Goal: Task Accomplishment & Management: Use online tool/utility

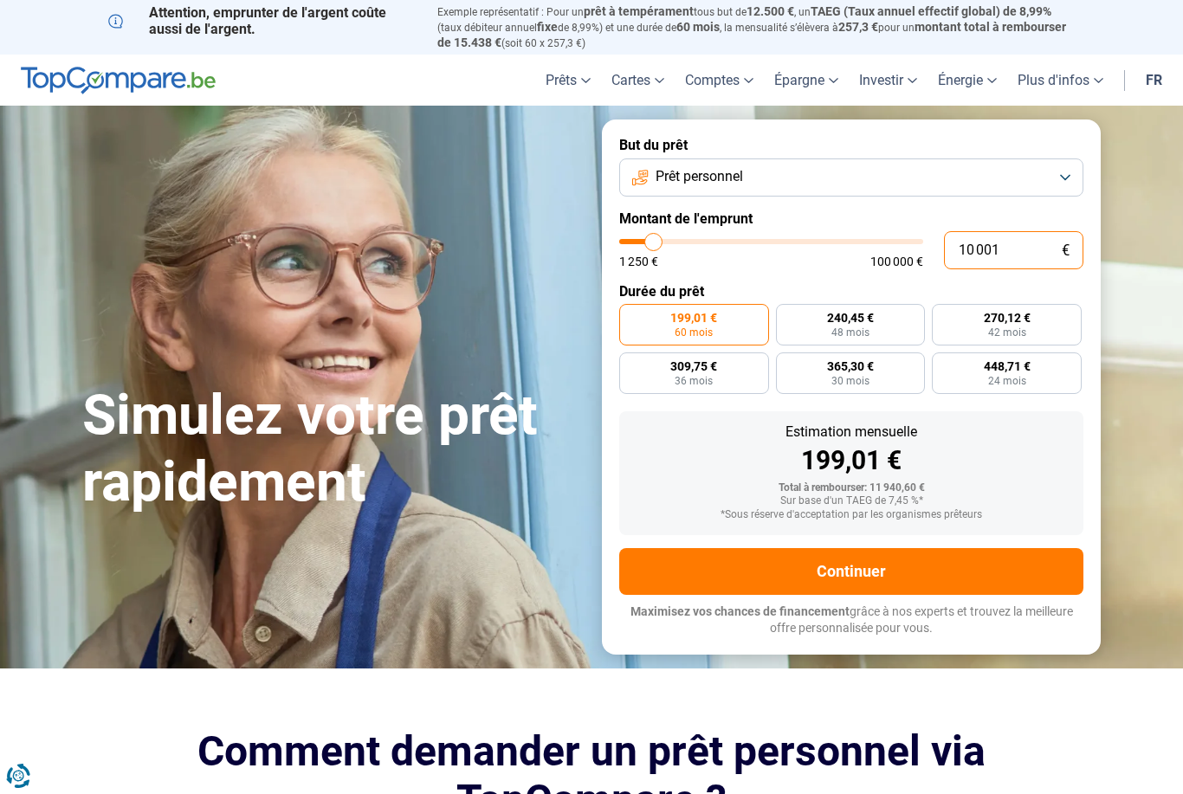
click at [1031, 236] on input "10 001" at bounding box center [1013, 250] width 139 height 38
type input "1 000"
type input "1250"
type input "100"
type input "1250"
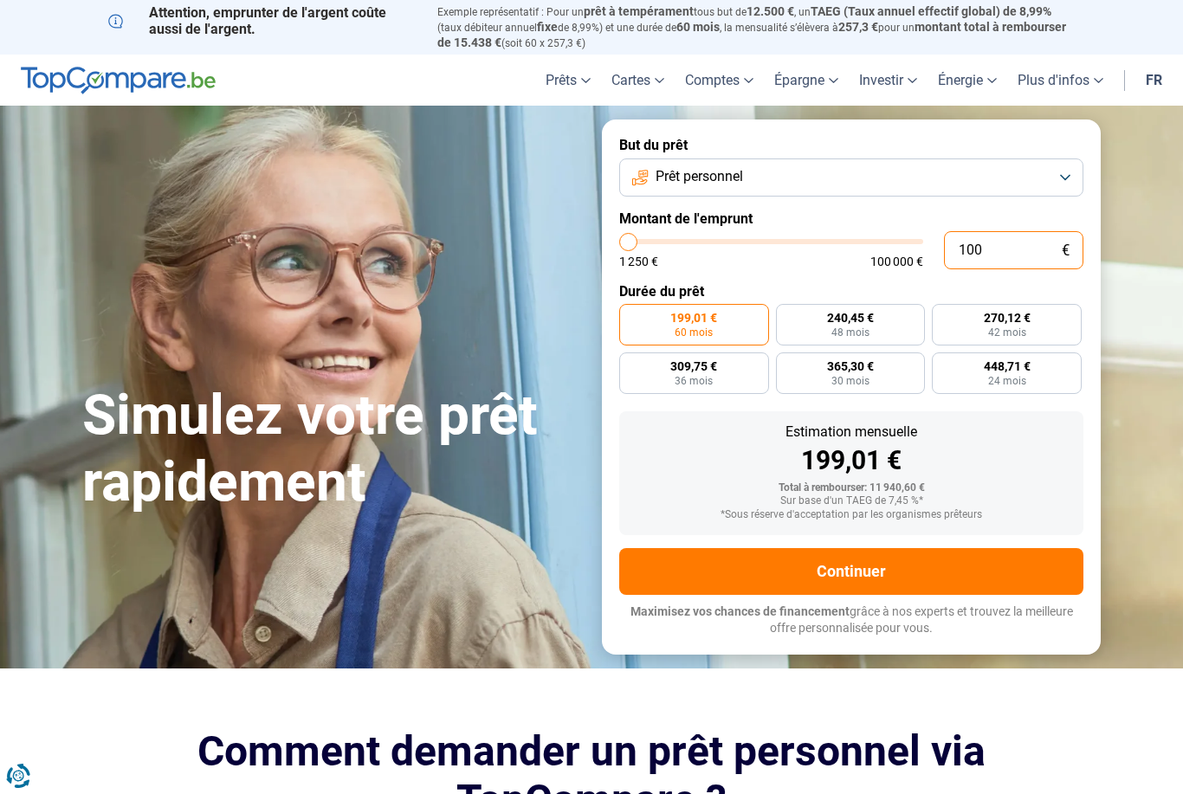
type input "10"
type input "1250"
type input "1"
type input "1250"
type input "0"
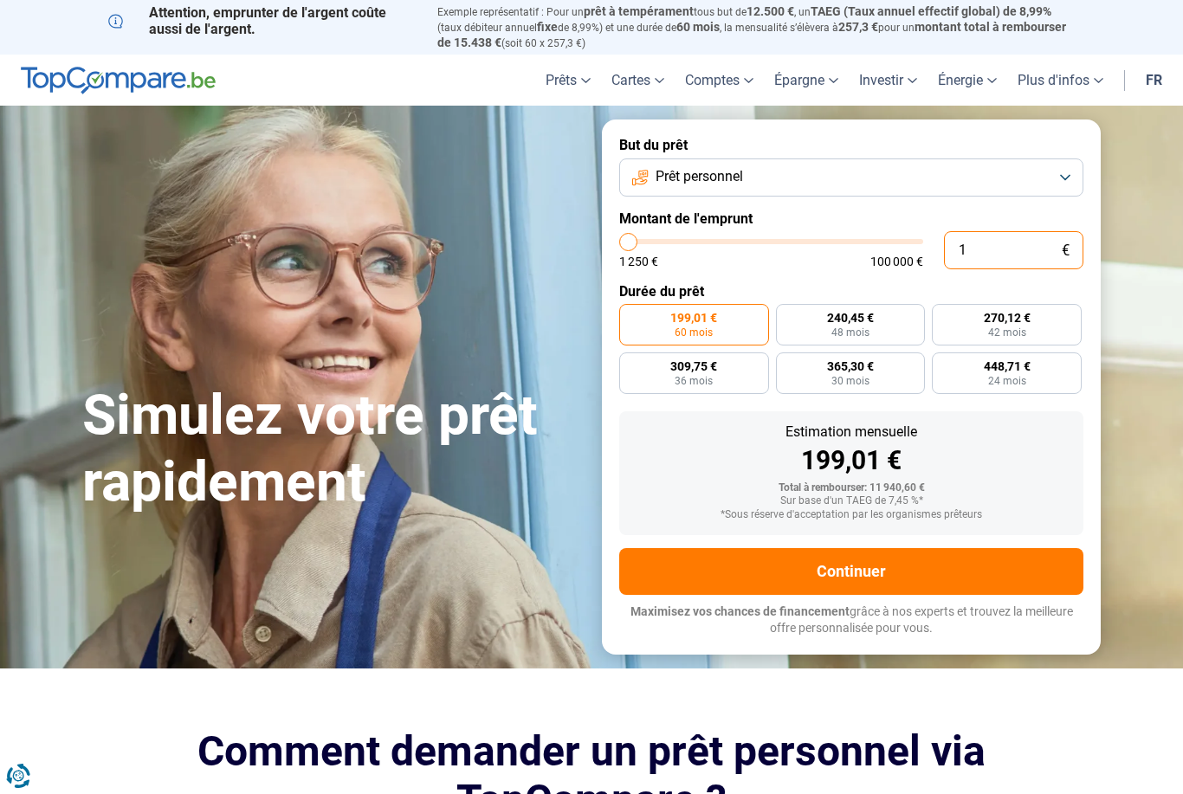
type input "1250"
type input "3"
type input "1250"
type input "31"
type input "1250"
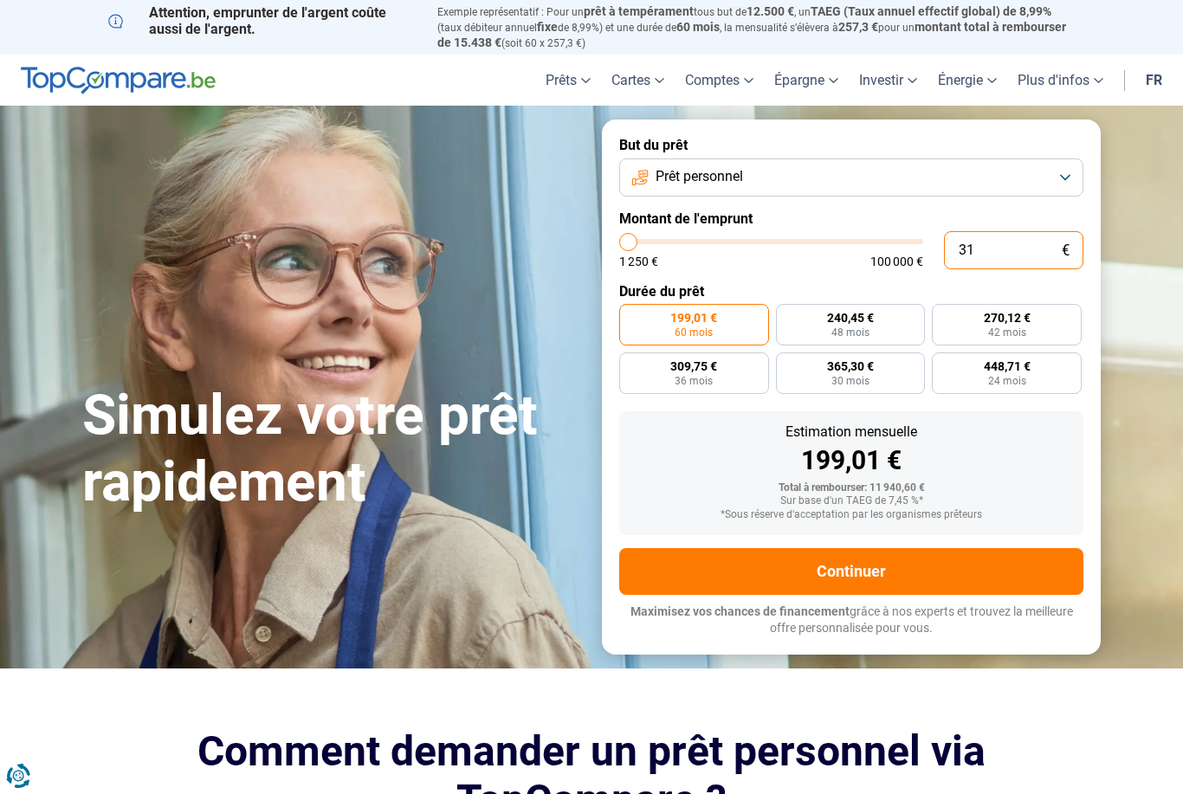
type input "310"
type input "1250"
type input "3 100"
type input "3000"
type input "31 000"
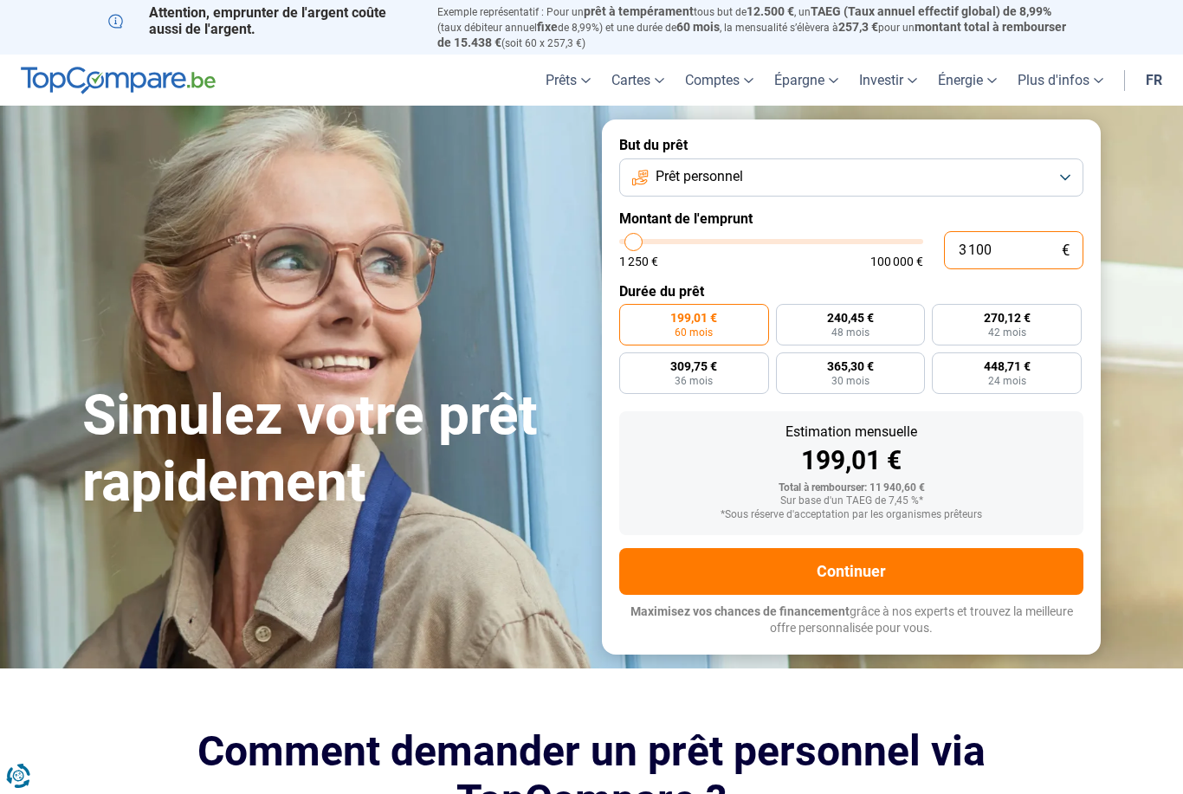
type input "31000"
type input "310 000"
type input "100000"
click at [1146, 474] on section "Simulez votre prêt rapidement Simulez votre prêt rapidement But du prêt Prêt pe…" at bounding box center [591, 387] width 1183 height 562
type input "100 000"
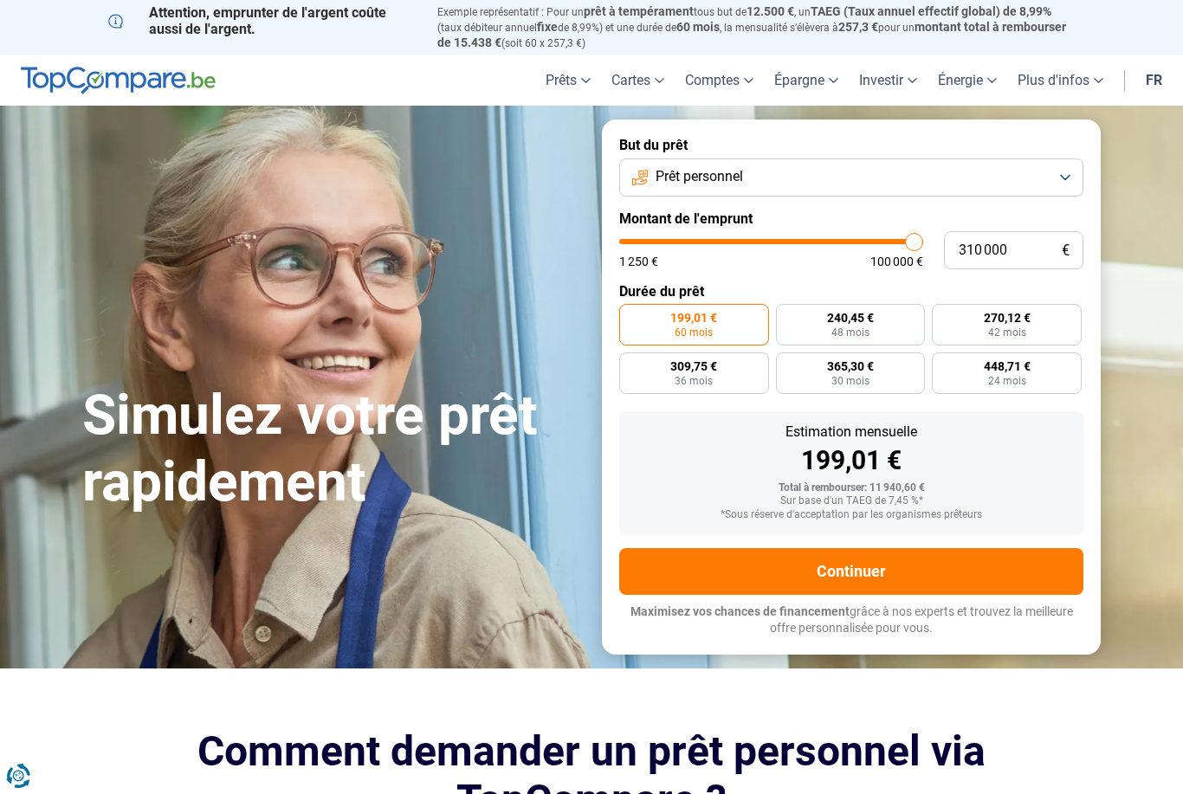
type input "100000"
radio input "false"
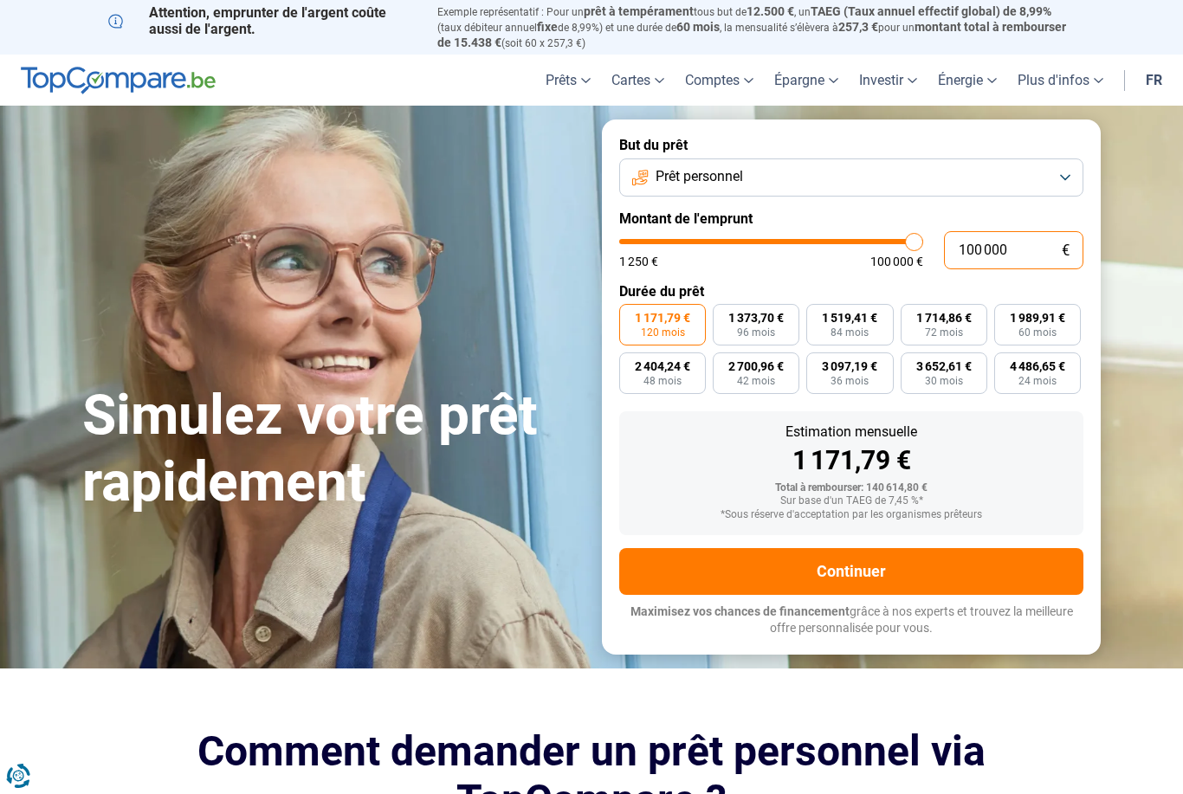
click at [1035, 238] on input "100 000" at bounding box center [1013, 250] width 139 height 38
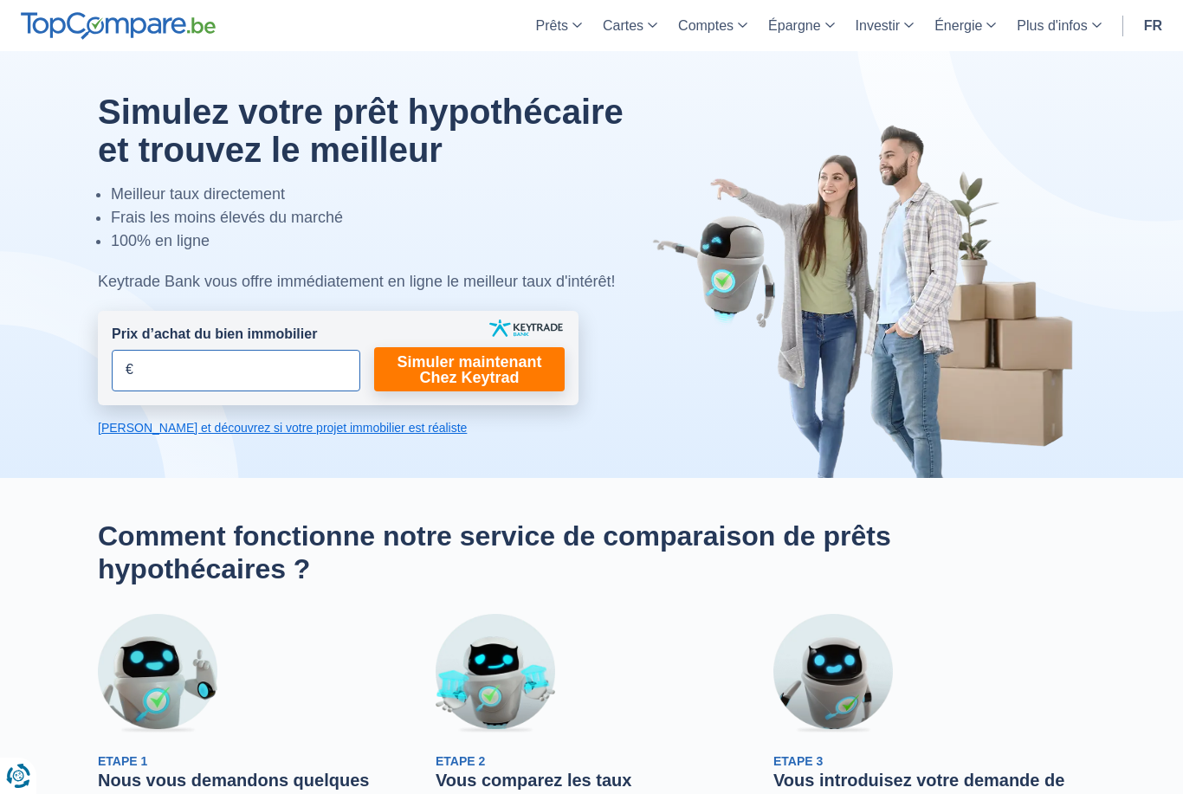
click at [252, 369] on input "Prix d’achat du bien immobilier" at bounding box center [236, 371] width 249 height 42
type input "375.000"
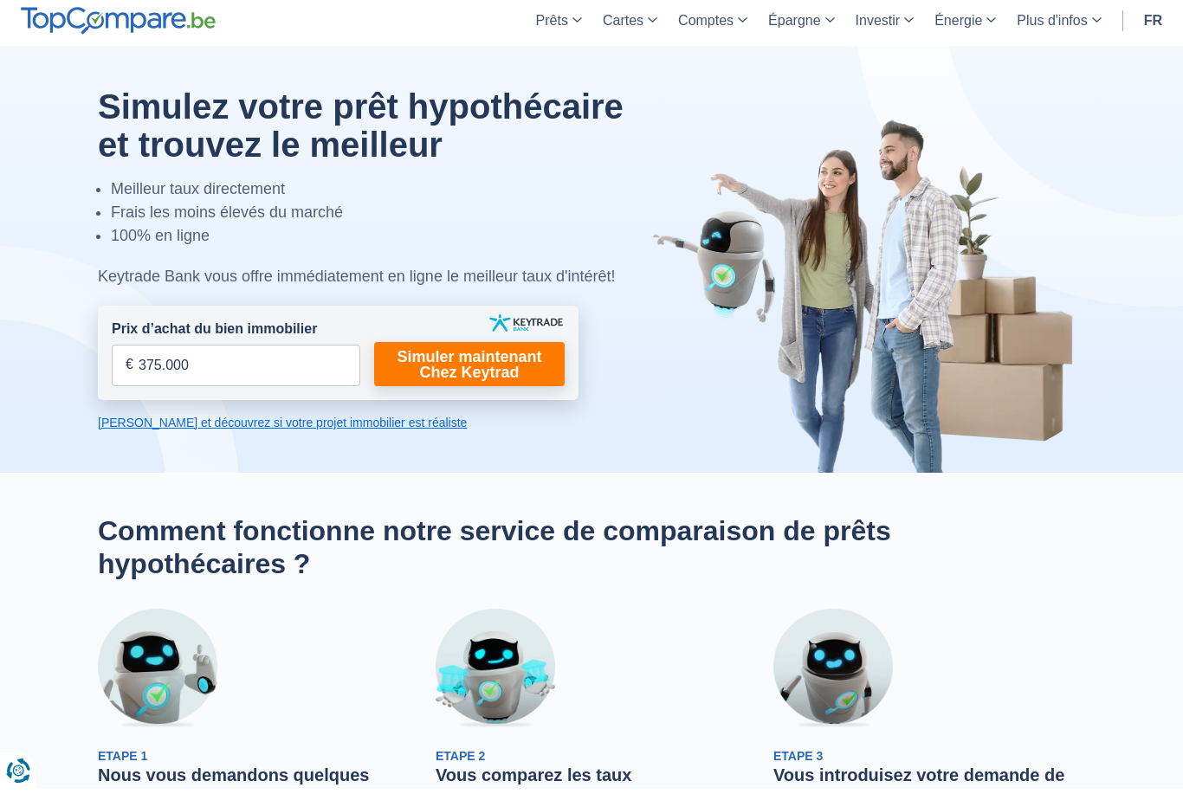
click at [538, 383] on link "Simuler maintenant Chez Keytrad" at bounding box center [469, 369] width 191 height 44
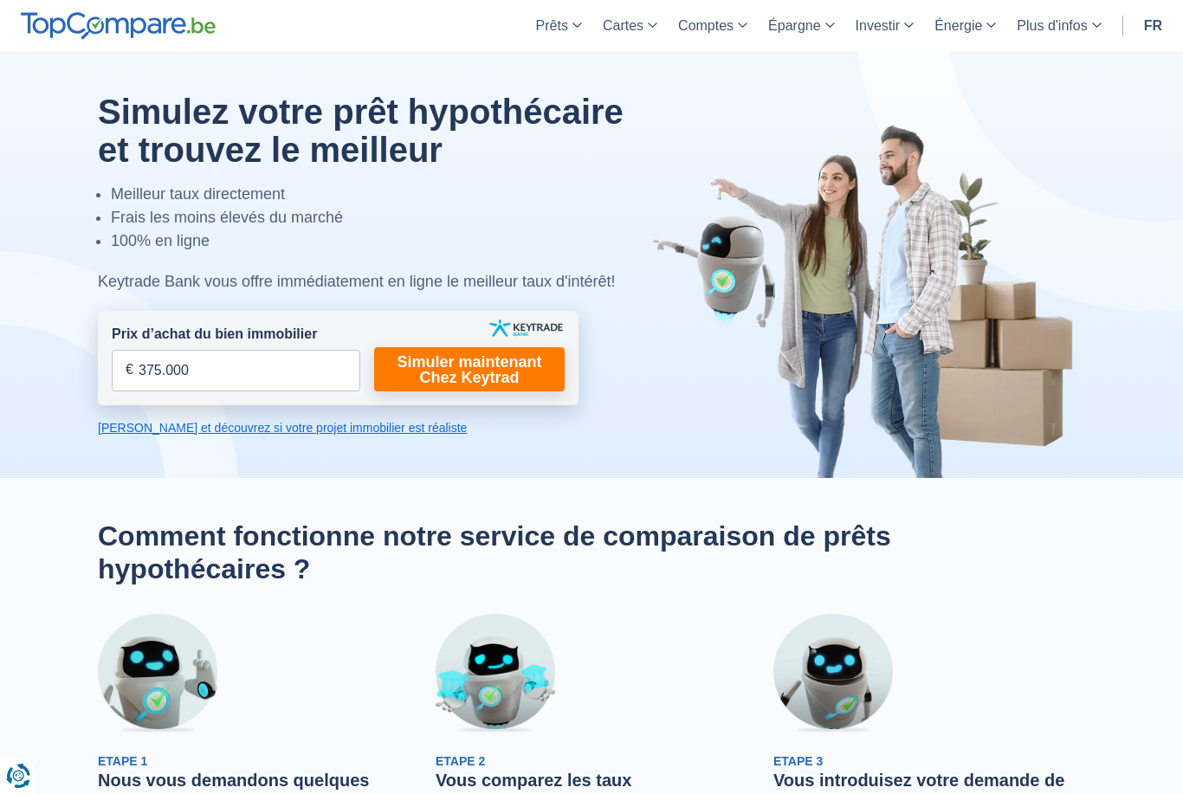
click at [499, 384] on link "Simuler maintenant Chez Keytrad" at bounding box center [469, 369] width 191 height 44
click at [488, 390] on link "Simuler maintenant Chez Keytrad" at bounding box center [469, 369] width 191 height 44
click at [496, 398] on form "Prix d’achat du bien immobilier 375.000 € Champs requis Vous devez fournir une …" at bounding box center [338, 358] width 481 height 94
click at [525, 382] on link "Simuler maintenant Chez Keytrad" at bounding box center [469, 369] width 191 height 44
click at [525, 381] on link "Simuler maintenant Chez Keytrad" at bounding box center [469, 369] width 191 height 44
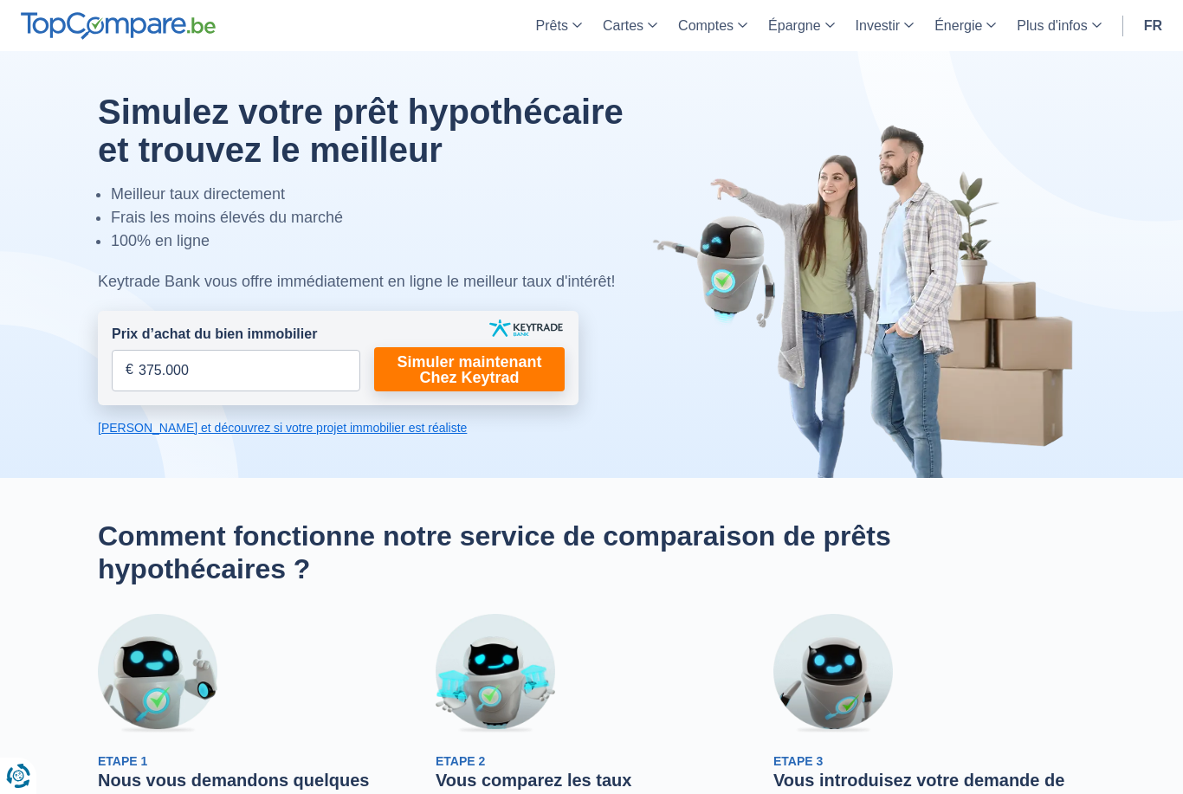
scroll to position [61, 0]
